Goal: Information Seeking & Learning: Find specific fact

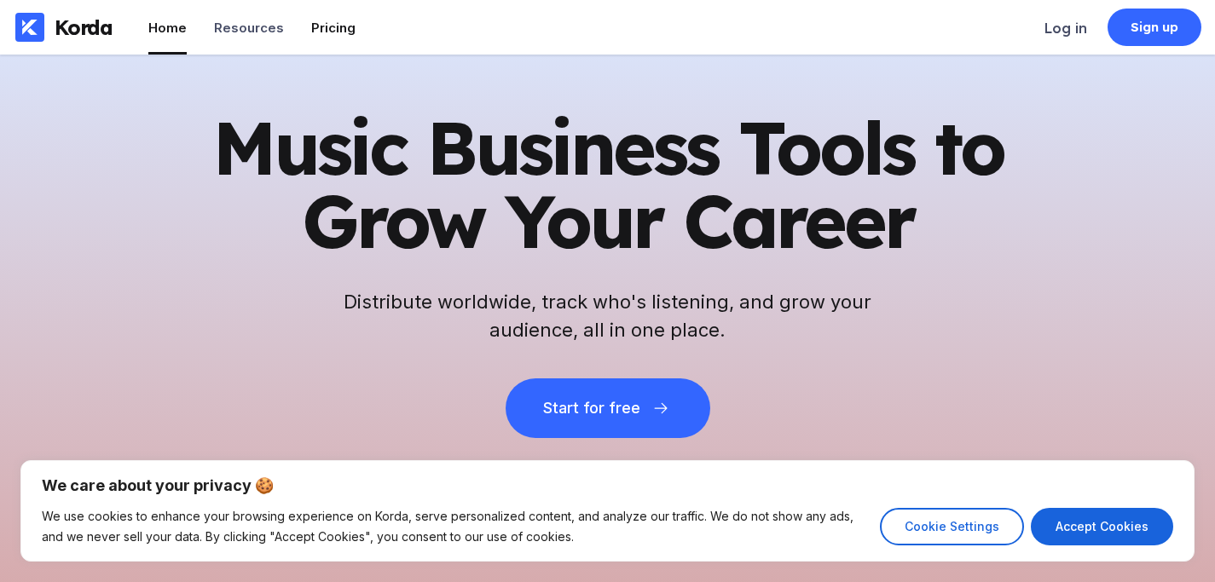
click at [326, 21] on div "Pricing" at bounding box center [333, 28] width 44 height 16
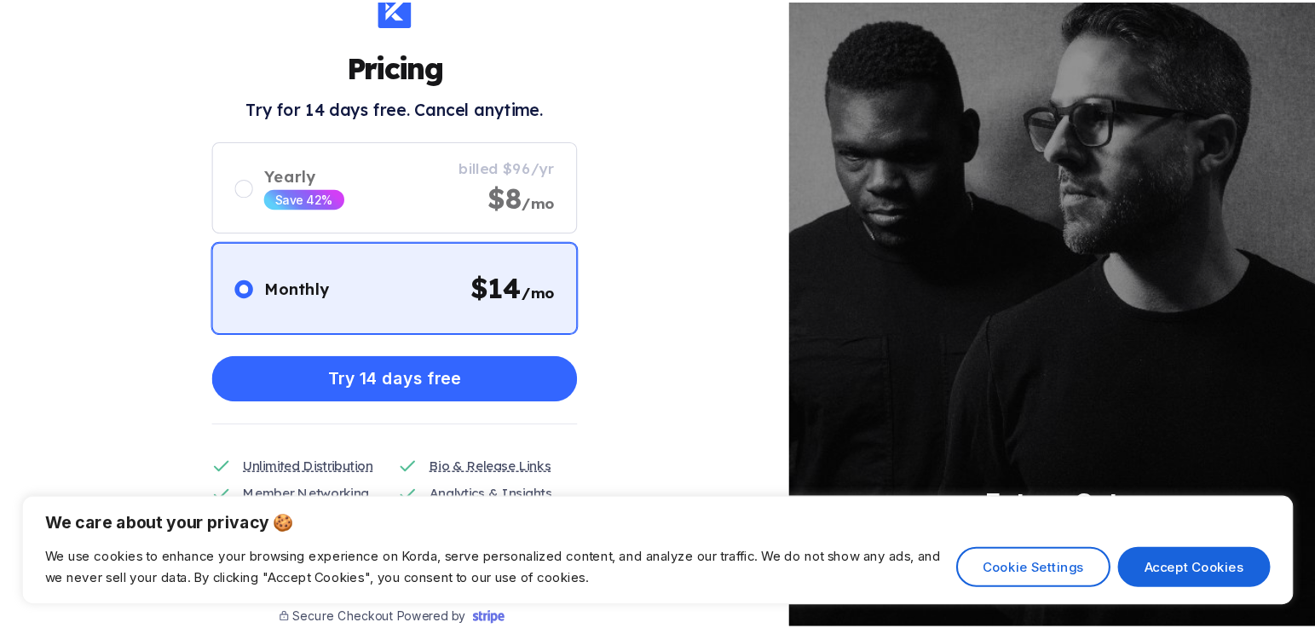
scroll to position [94, 0]
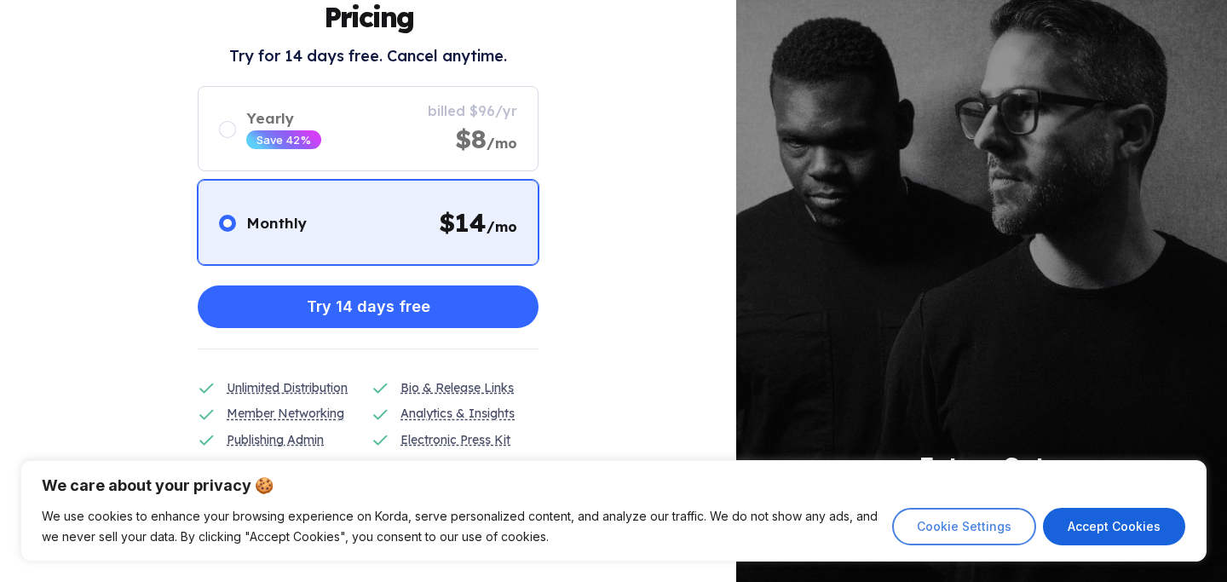
click at [1030, 530] on button "Cookie Settings" at bounding box center [964, 527] width 144 height 38
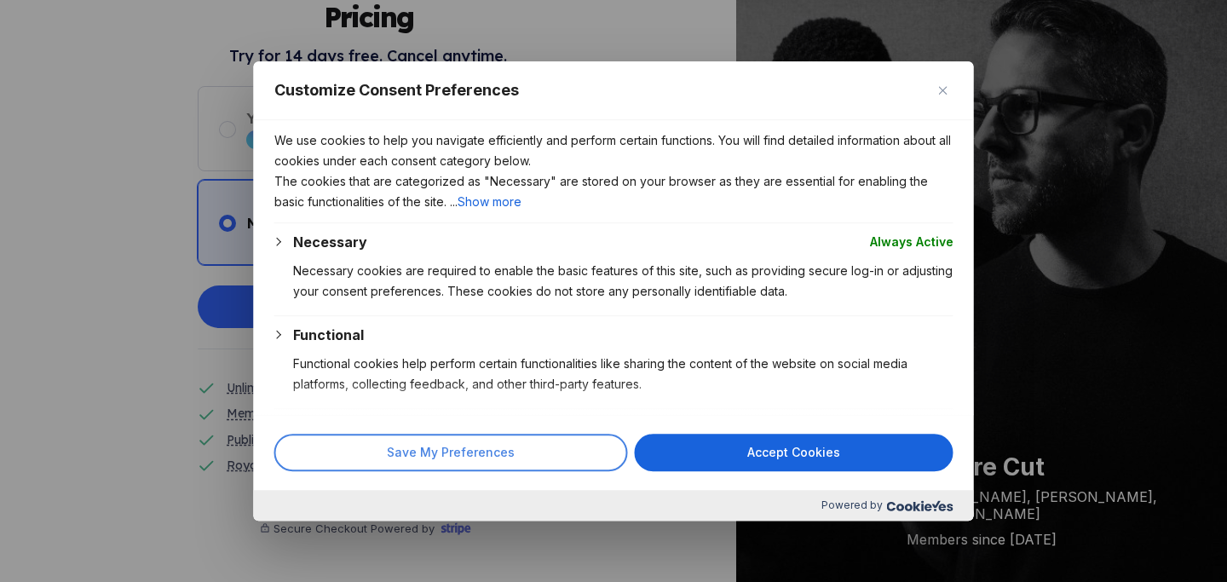
click at [515, 461] on button "Save My Preferences" at bounding box center [451, 453] width 354 height 38
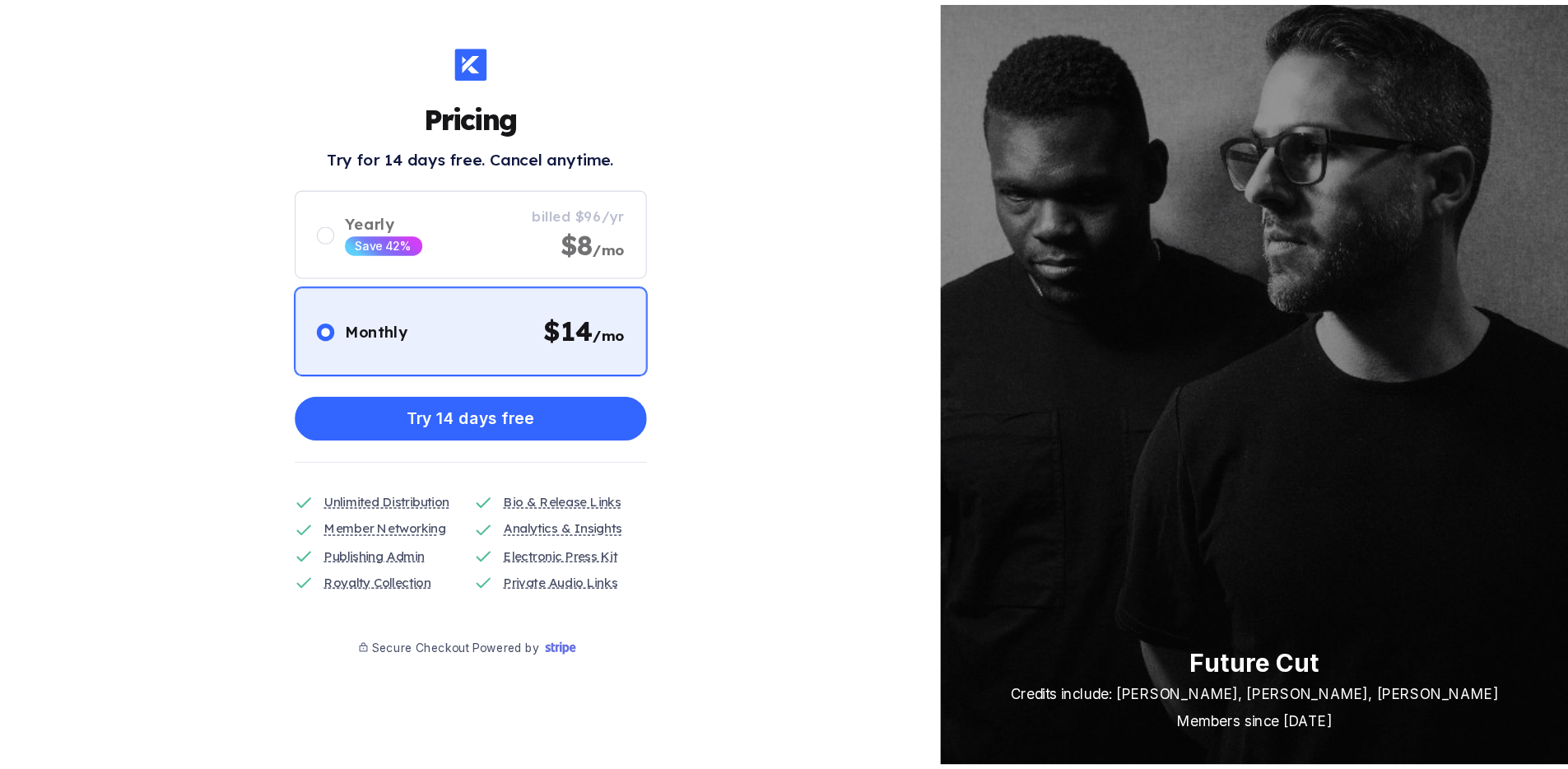
scroll to position [0, 0]
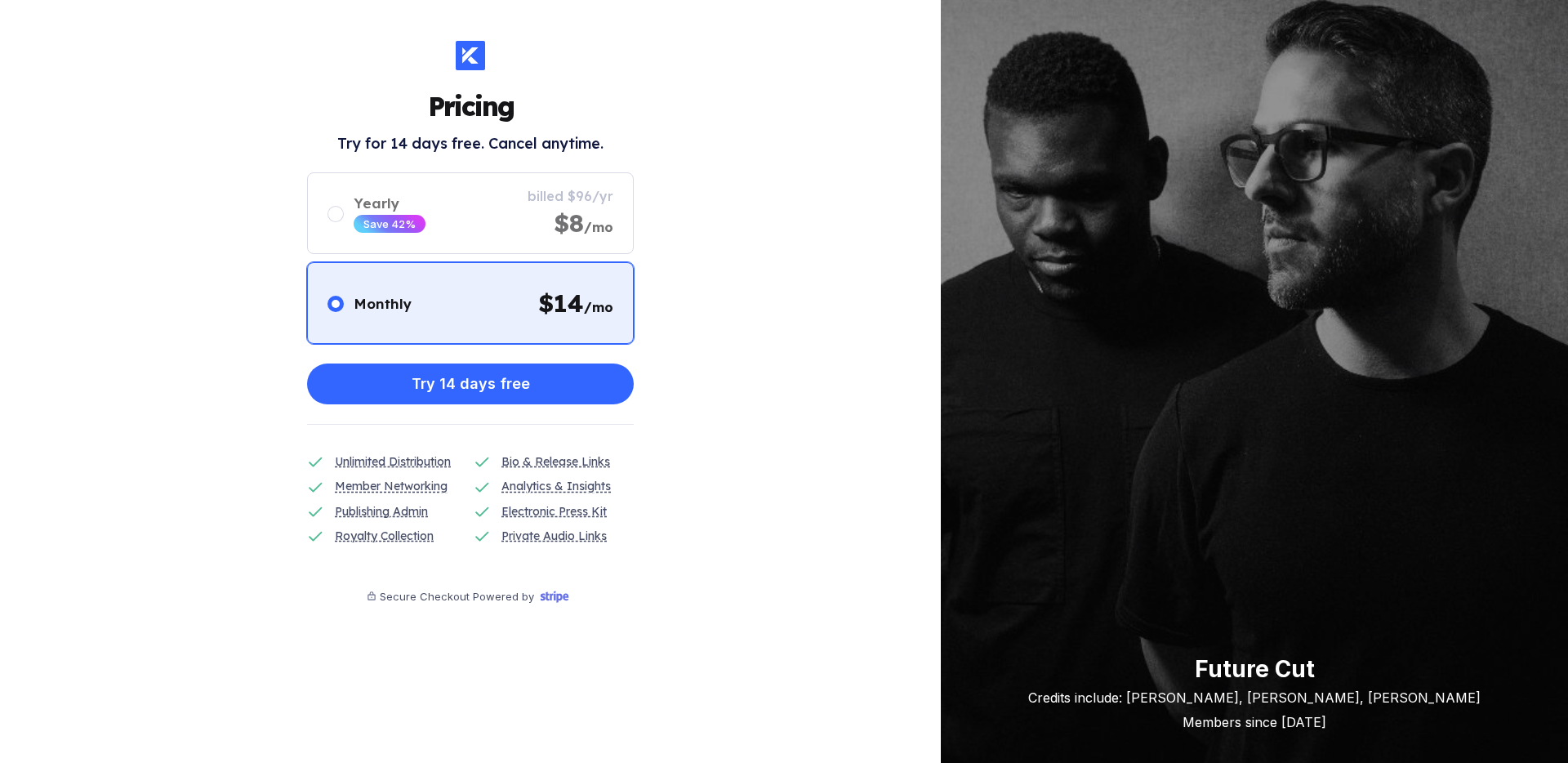
click at [460, 48] on div at bounding box center [471, 56] width 30 height 30
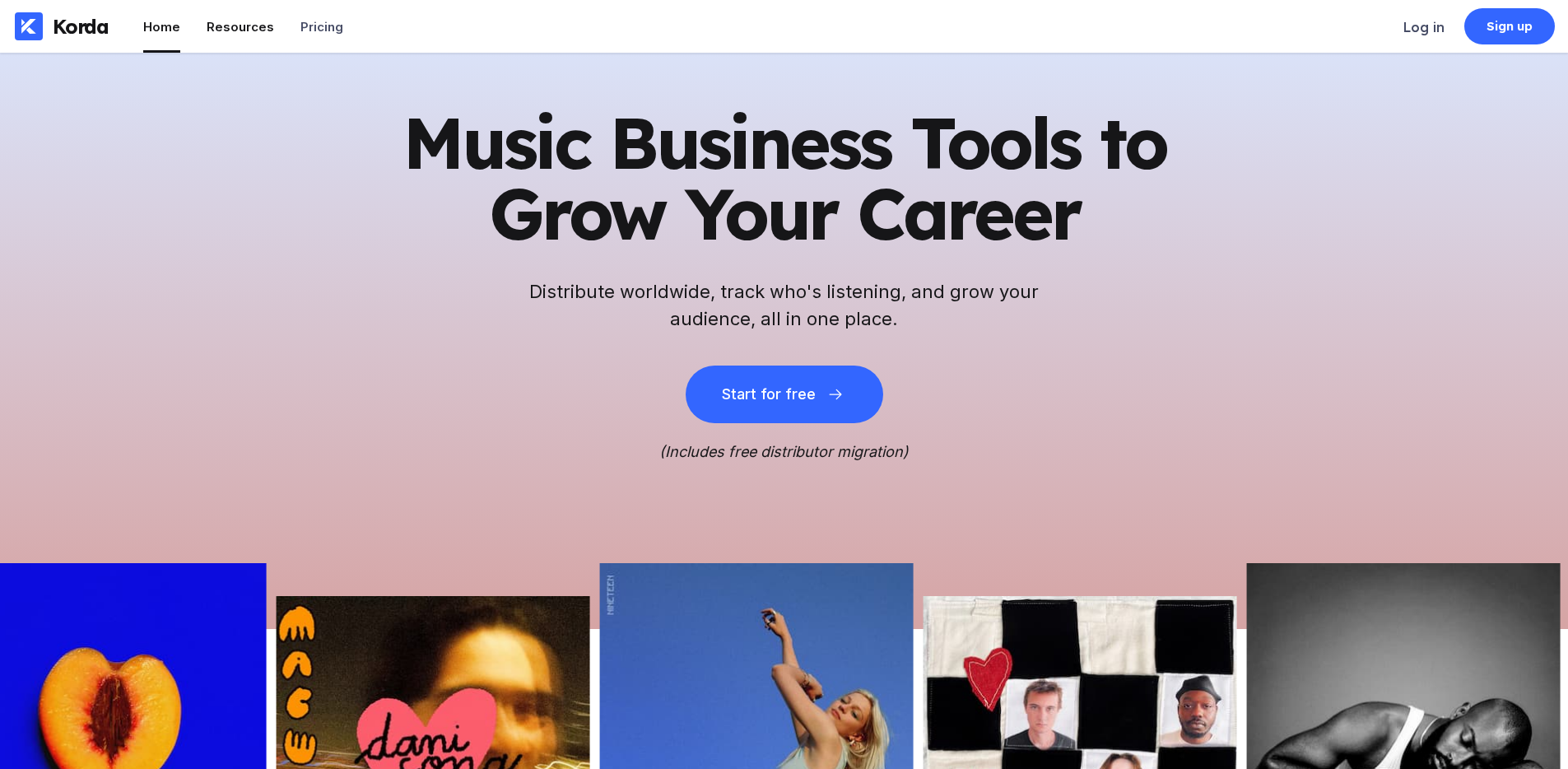
click at [209, 19] on div "Resources" at bounding box center [240, 27] width 68 height 15
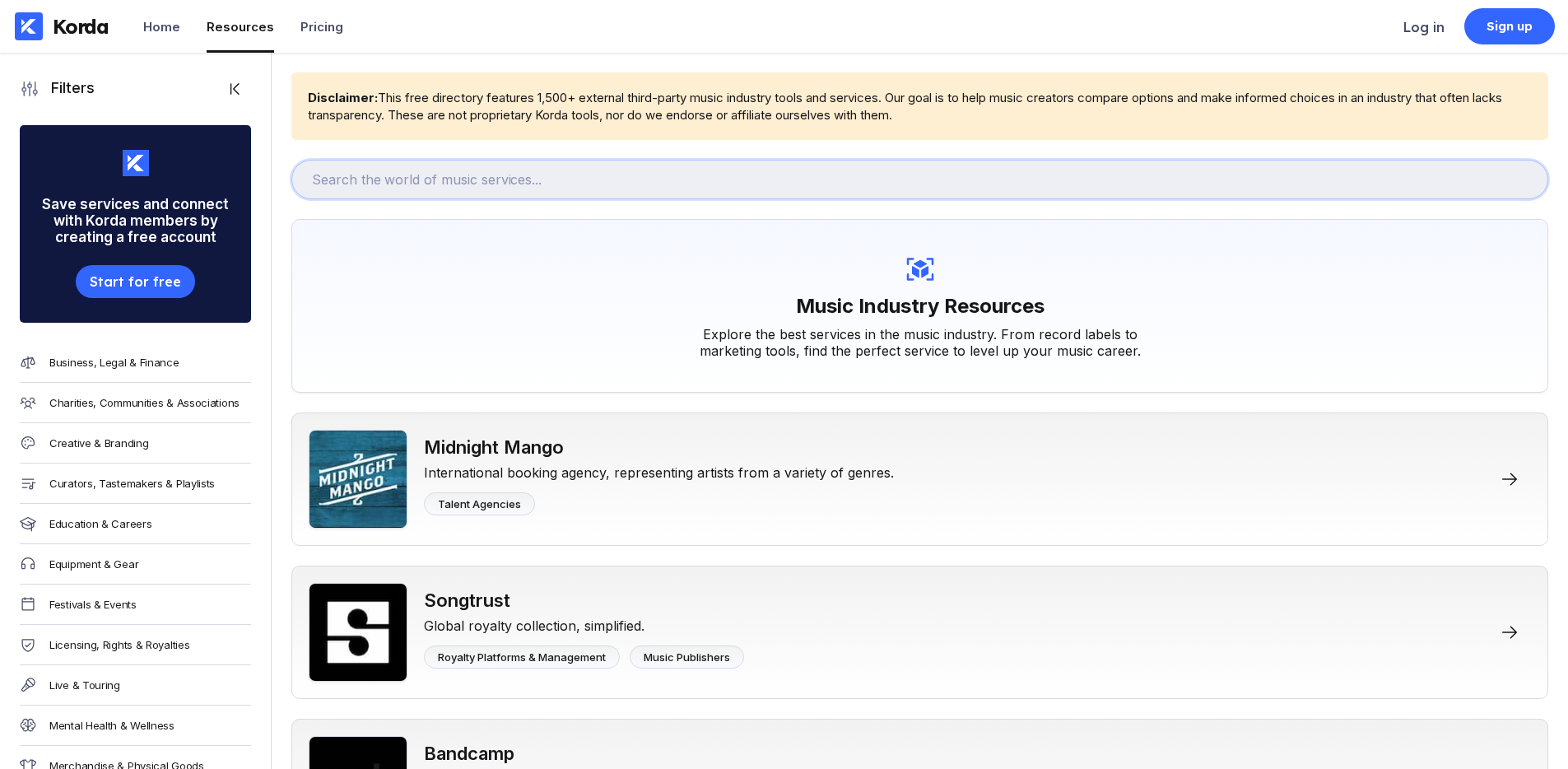
click at [632, 186] on input "text" at bounding box center [920, 179] width 1257 height 40
type input "[DEMOGRAPHIC_DATA]"
click at [409, 185] on input "[DEMOGRAPHIC_DATA]" at bounding box center [920, 179] width 1257 height 40
click at [409, 185] on input "[DEMOGRAPHIC_DATA]" at bounding box center [920, 179] width 1257 height 40
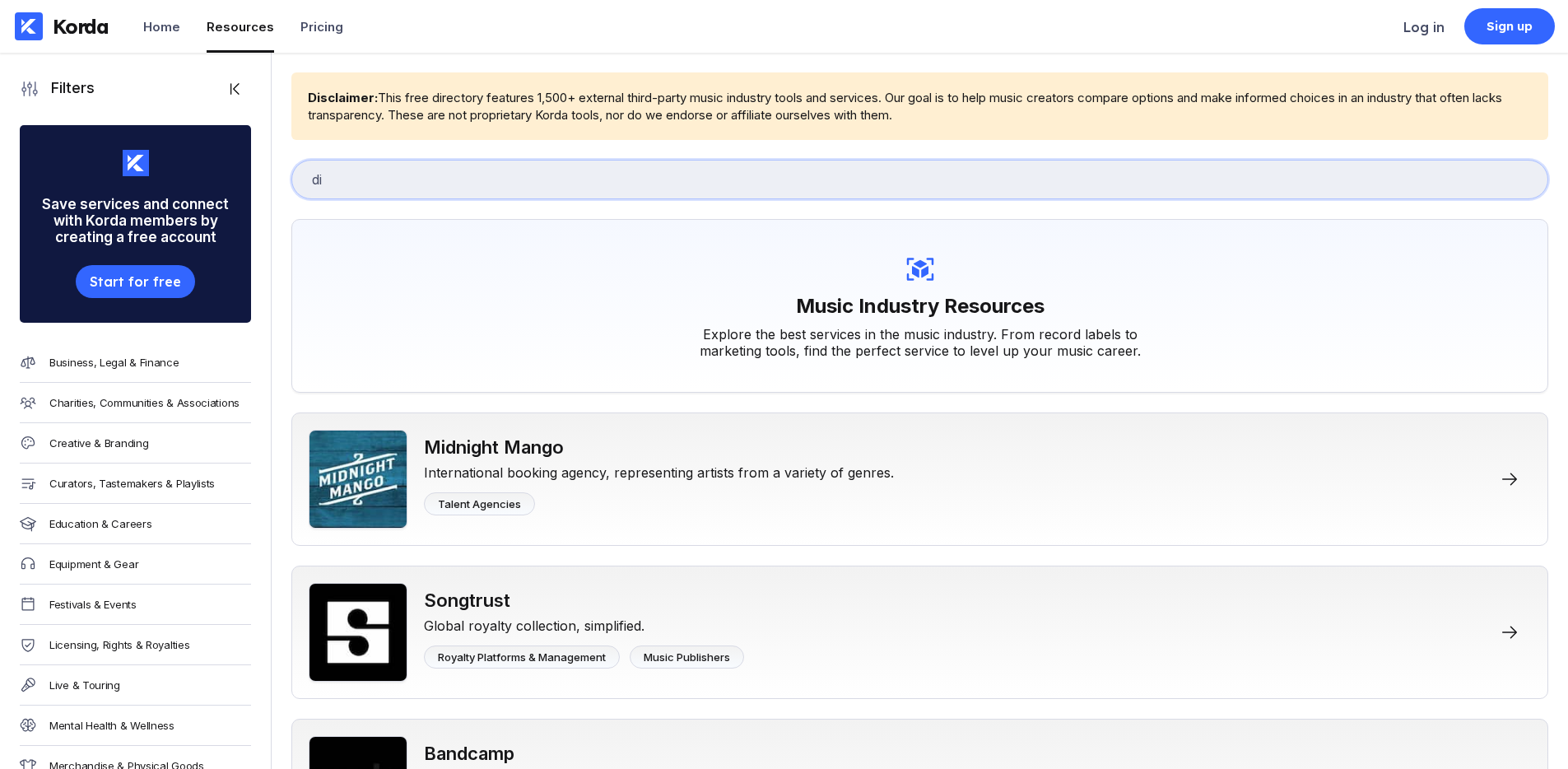
type input "d"
click at [176, 26] on div "Home" at bounding box center [161, 27] width 37 height 15
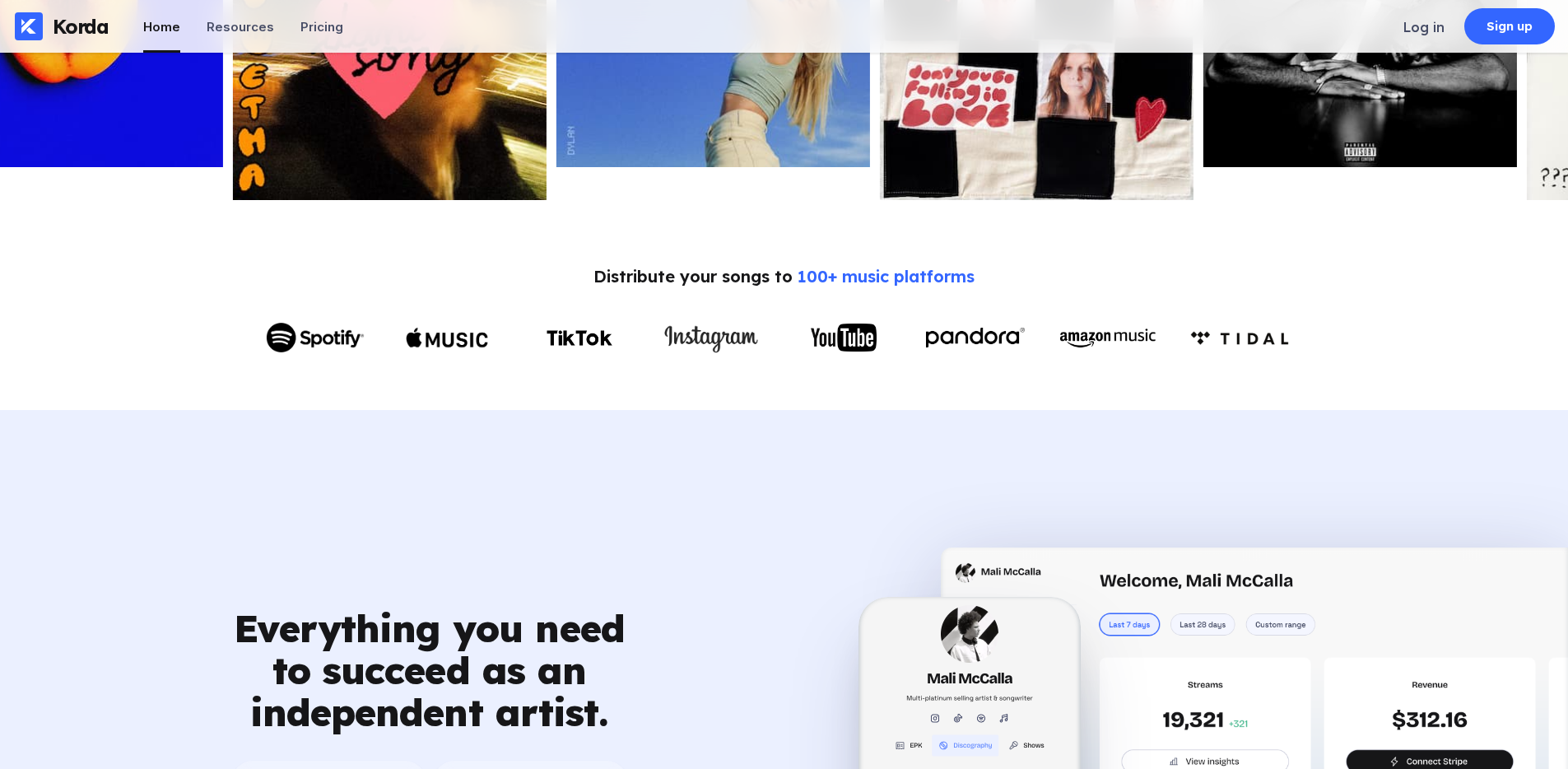
scroll to position [761, 0]
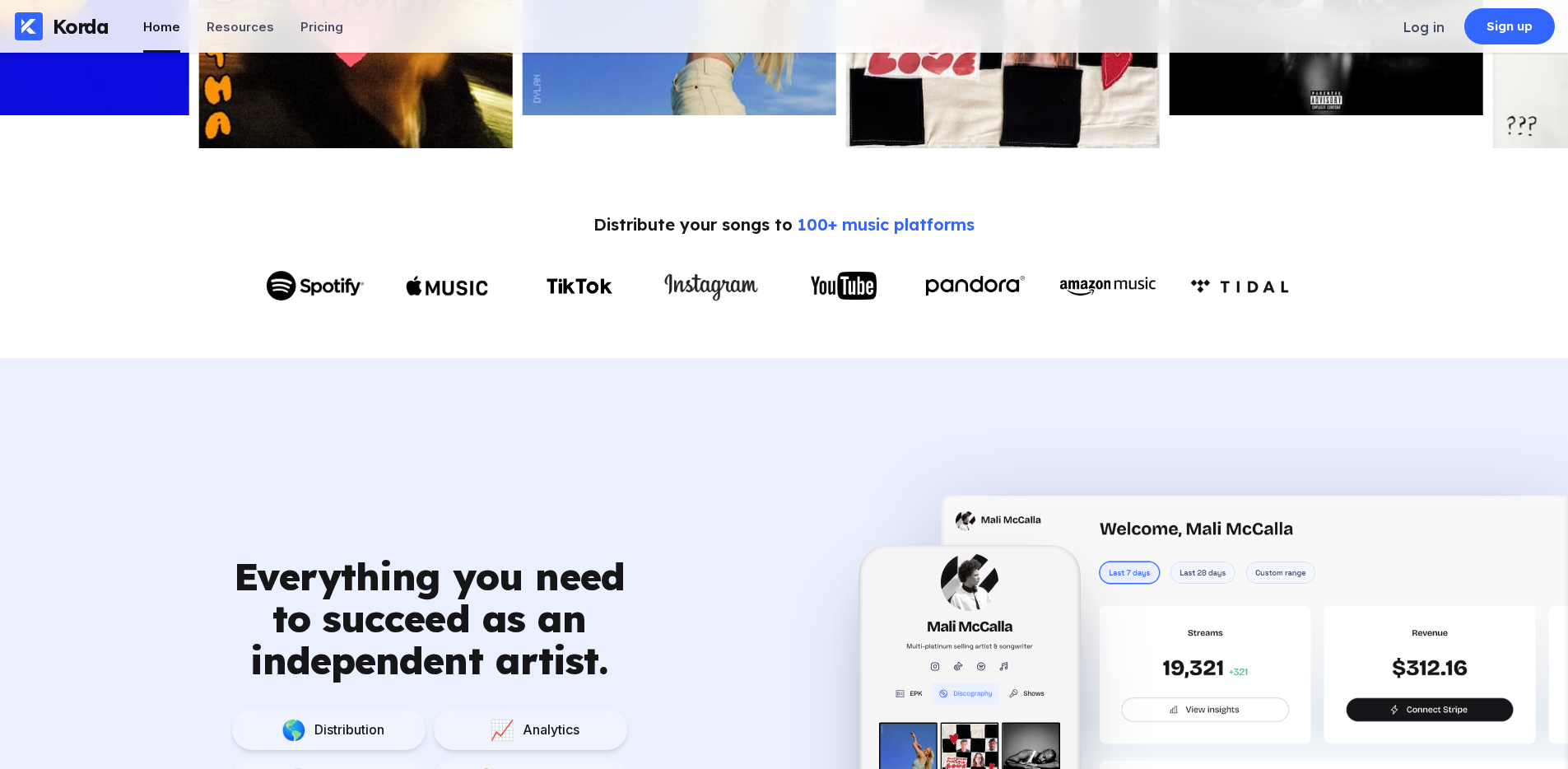
click at [399, 293] on div at bounding box center [447, 286] width 98 height 46
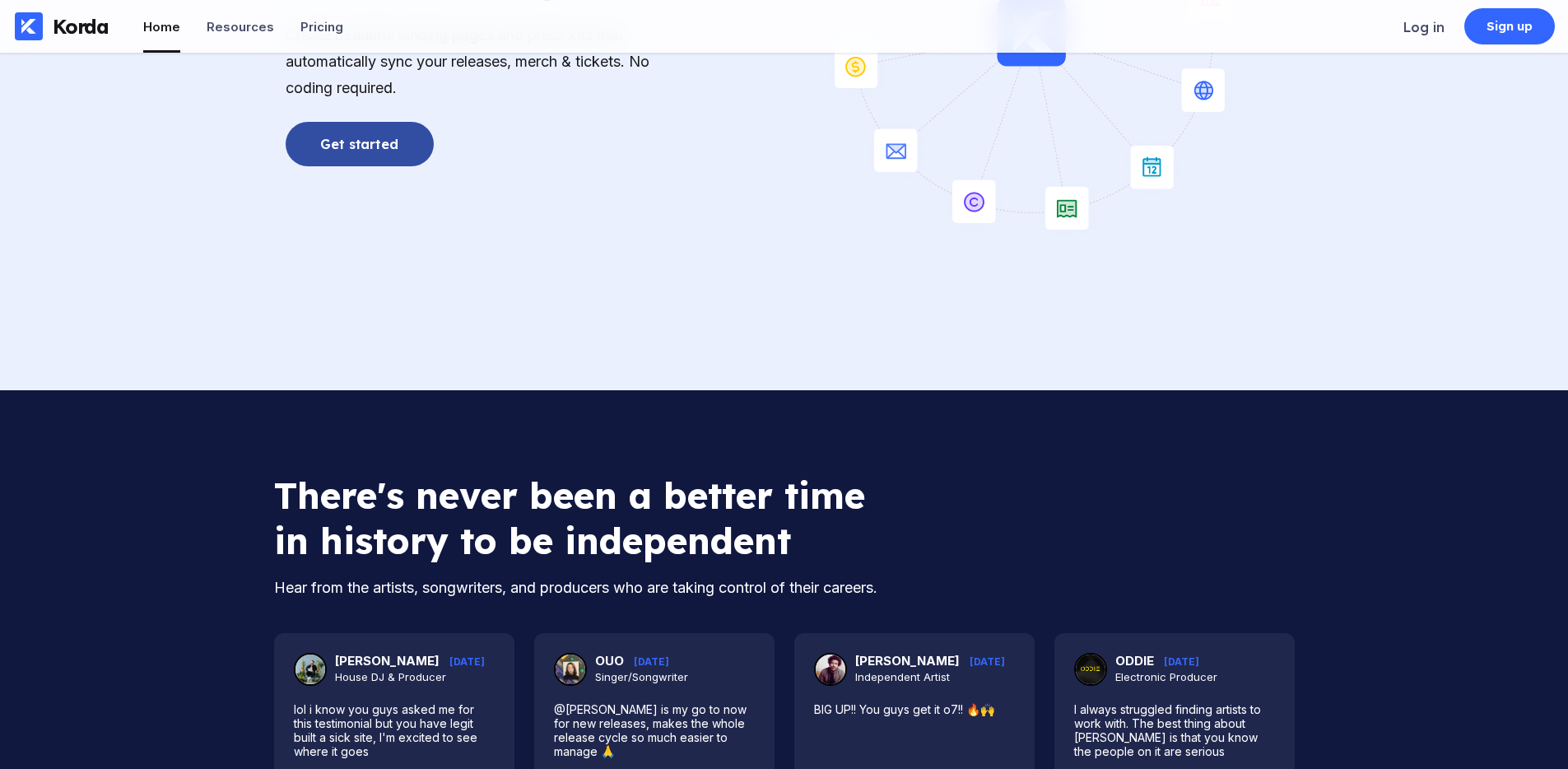
scroll to position [4311, 0]
